Goal: Find specific page/section: Find specific page/section

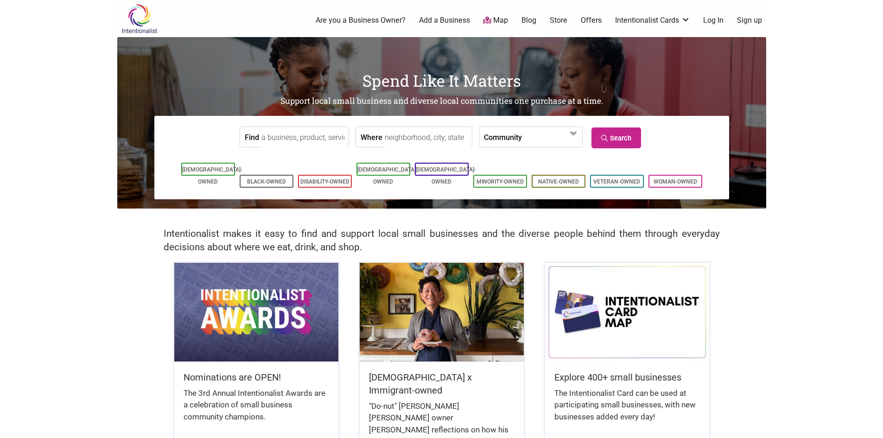
click at [556, 19] on link "Store" at bounding box center [559, 20] width 18 height 10
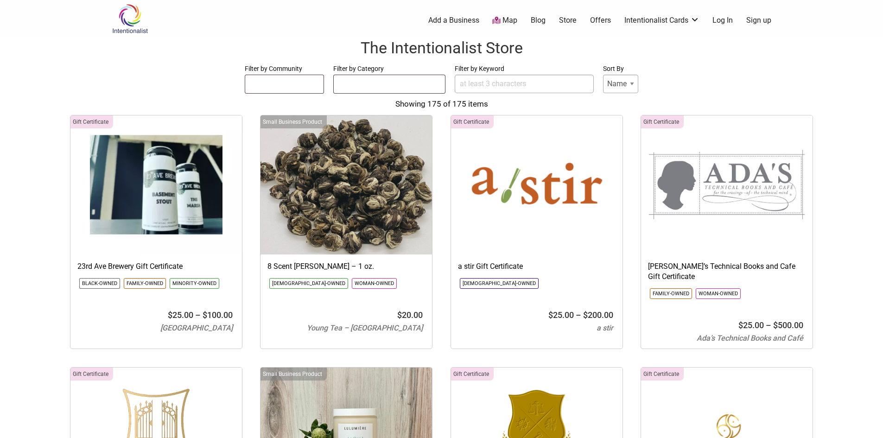
select select
click at [120, 12] on img at bounding box center [130, 19] width 44 height 30
